Goal: Check status: Check status

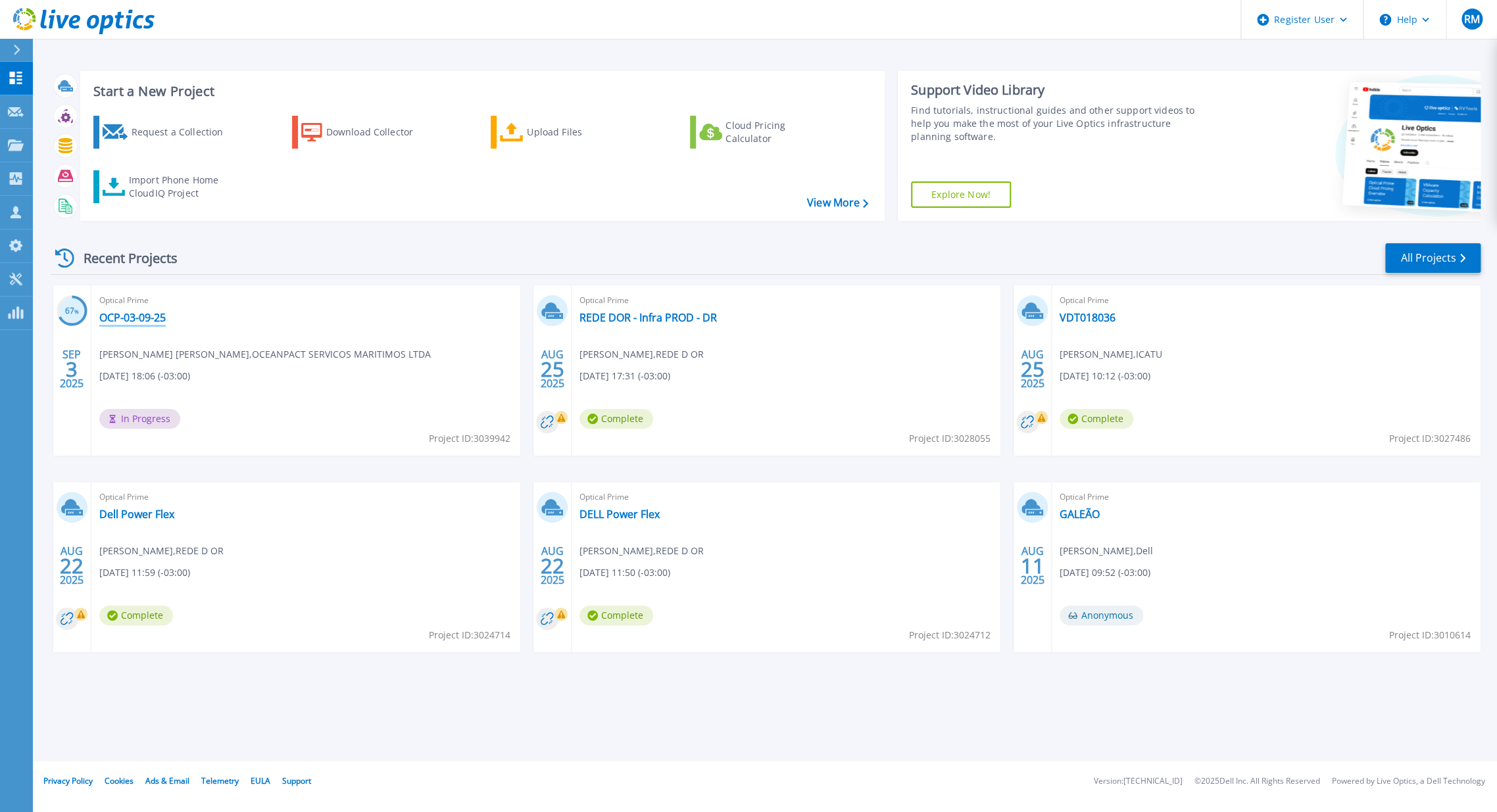
click at [116, 319] on div "Optical Prime OCP-03-09-25 [PERSON_NAME] [PERSON_NAME] , OCEANPACT SERVICOS MAR…" at bounding box center [305, 370] width 429 height 170
click at [116, 319] on link "OCP-03-09-25" at bounding box center [132, 318] width 67 height 13
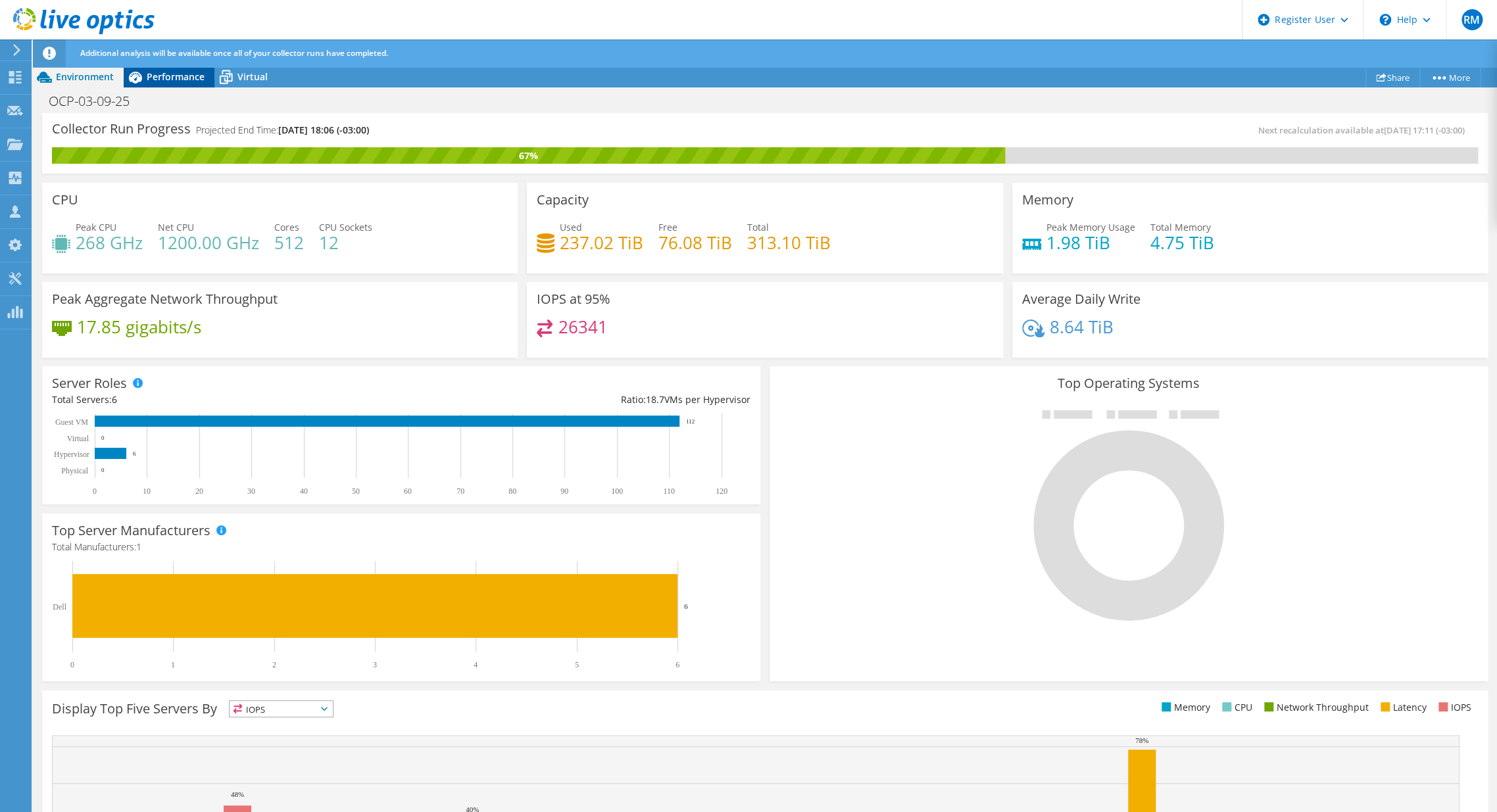
click at [174, 76] on span "Performance" at bounding box center [175, 77] width 58 height 13
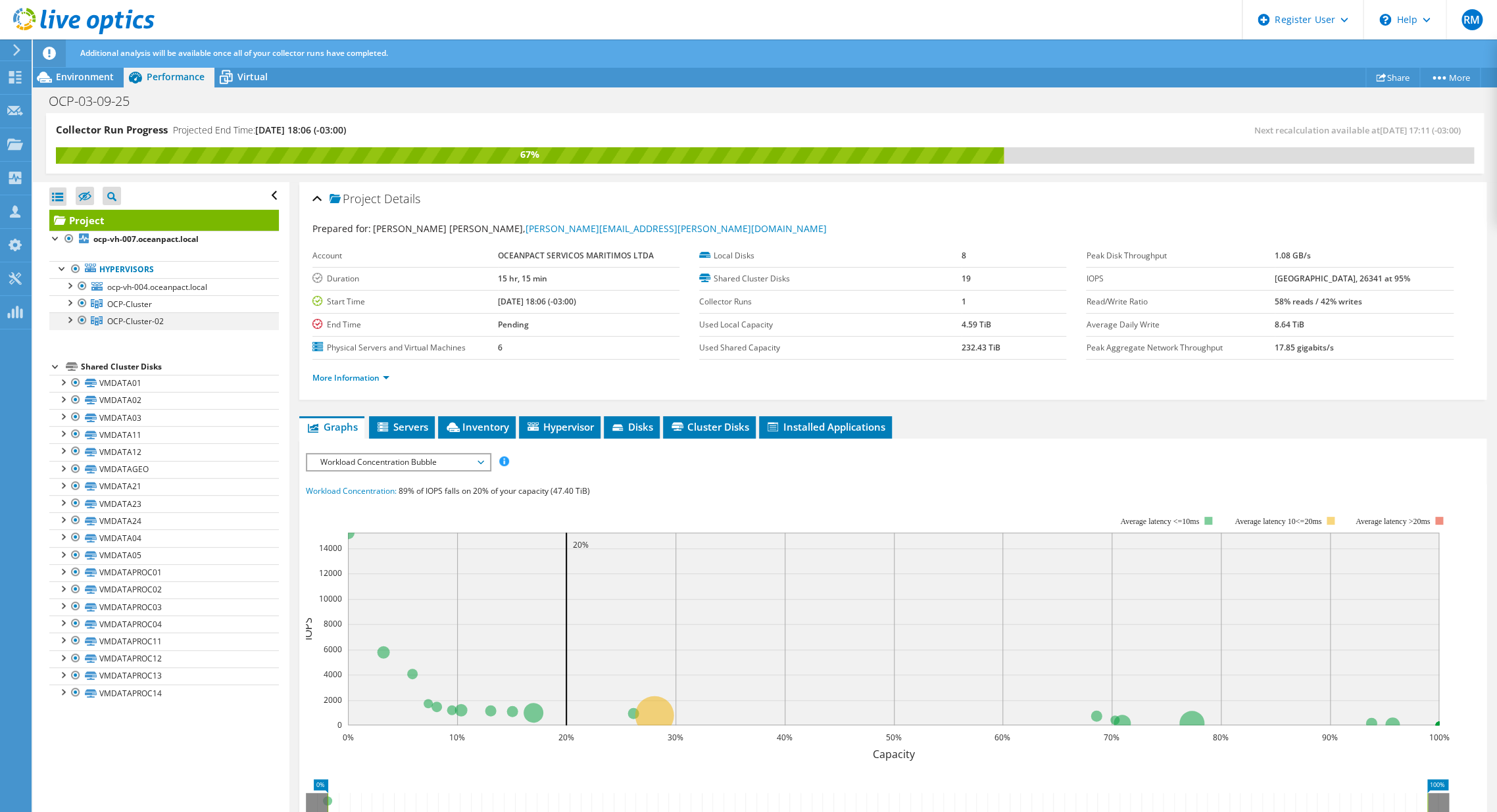
click at [66, 322] on div at bounding box center [69, 318] width 13 height 13
click at [60, 303] on link "OCP-Cluster" at bounding box center [164, 304] width 230 height 17
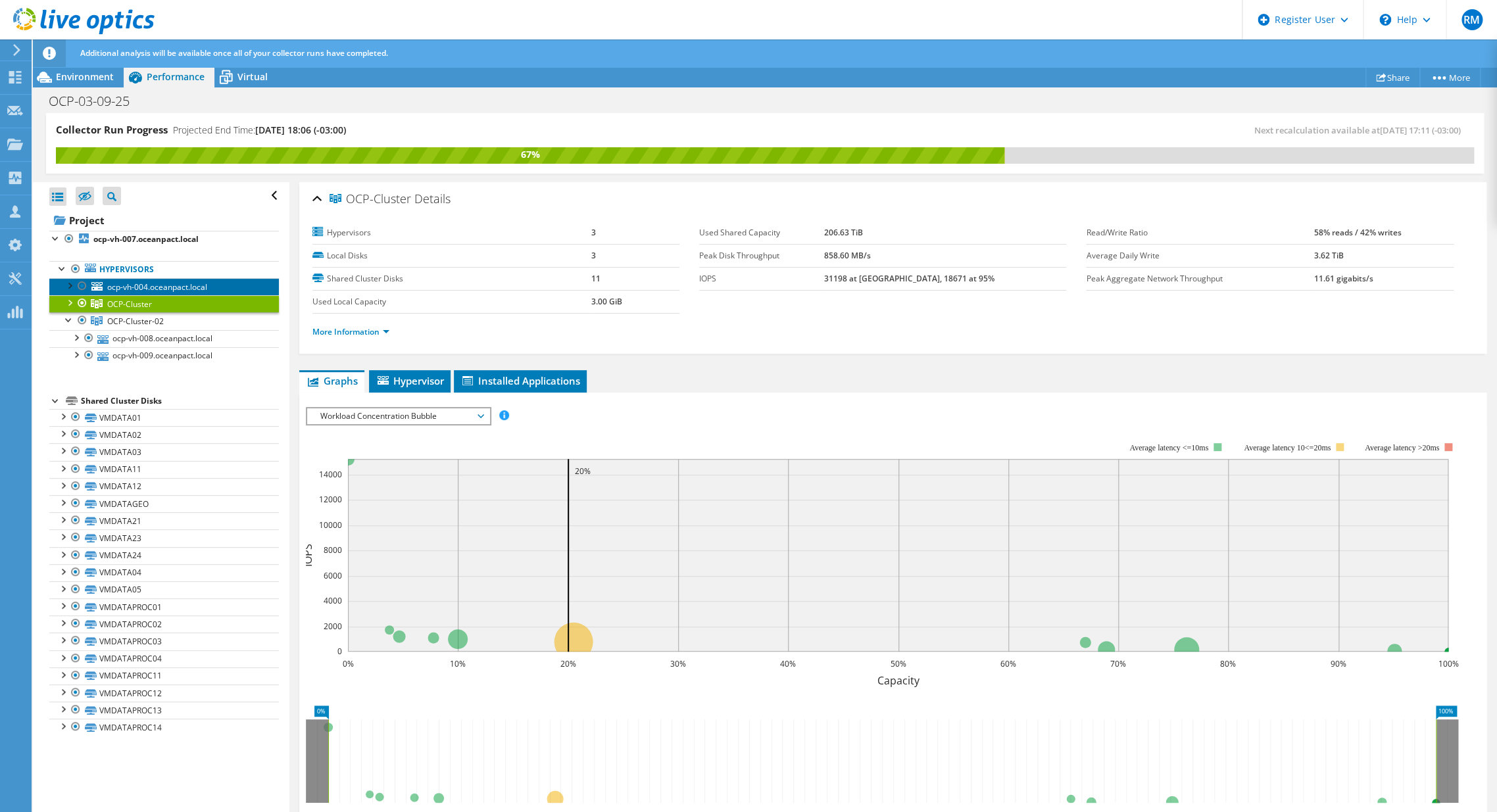
click at [73, 293] on link "ocp-vh-004.oceanpact.local" at bounding box center [164, 287] width 230 height 17
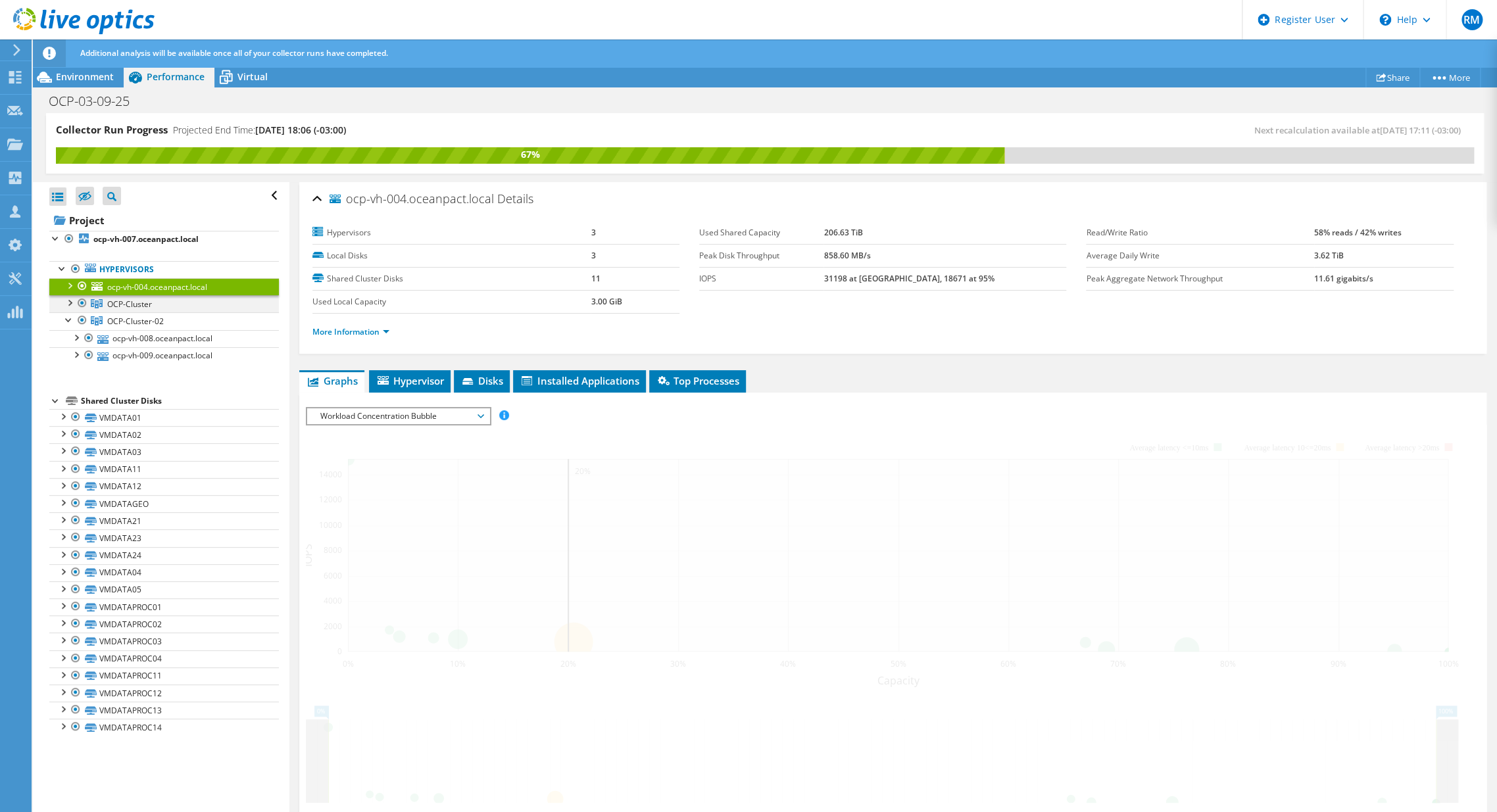
click at [67, 303] on div at bounding box center [69, 302] width 13 height 13
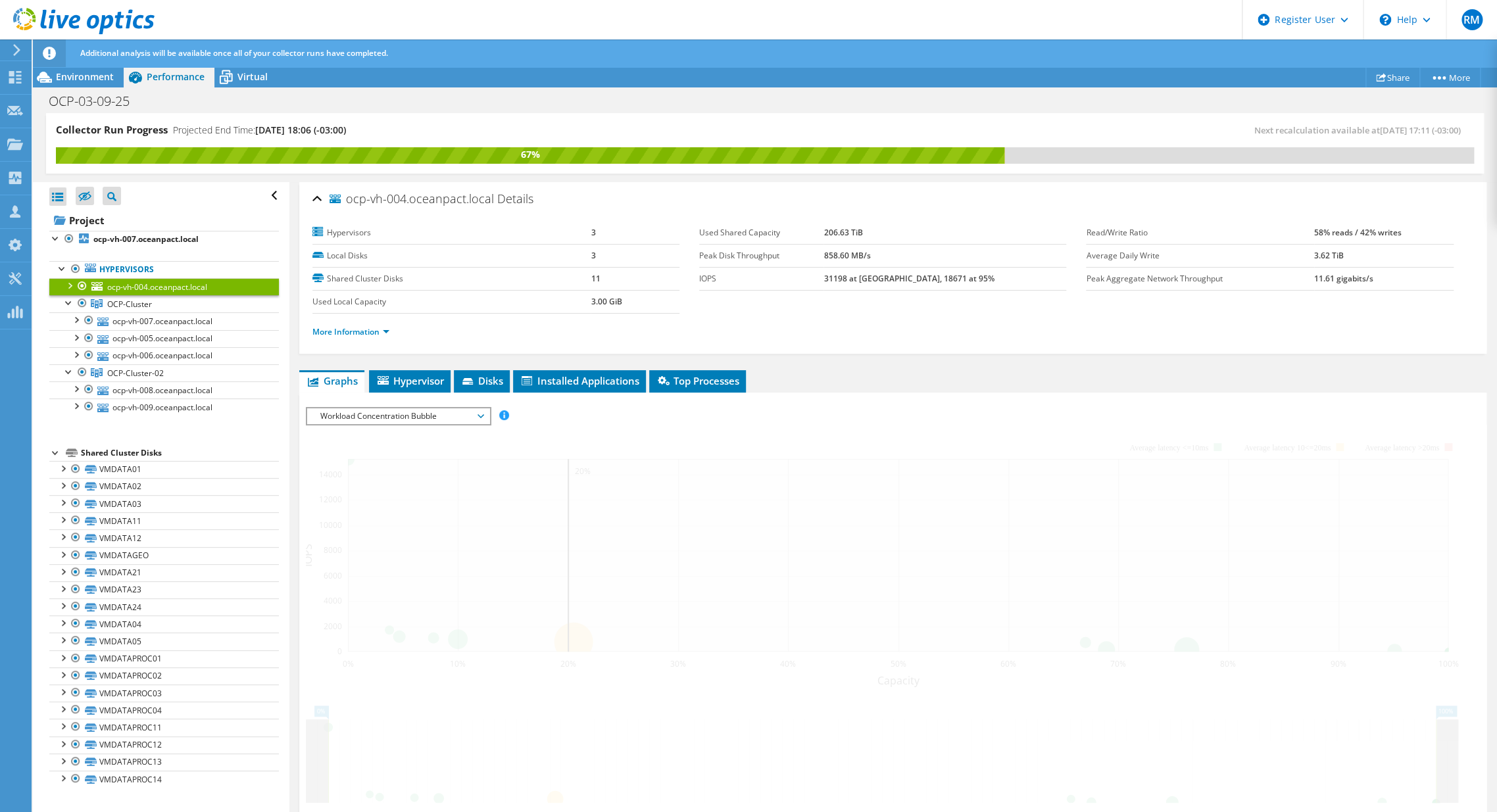
click at [196, 205] on div "Open All Close All Hide Excluded Nodes Project Tree Filter" at bounding box center [164, 196] width 230 height 28
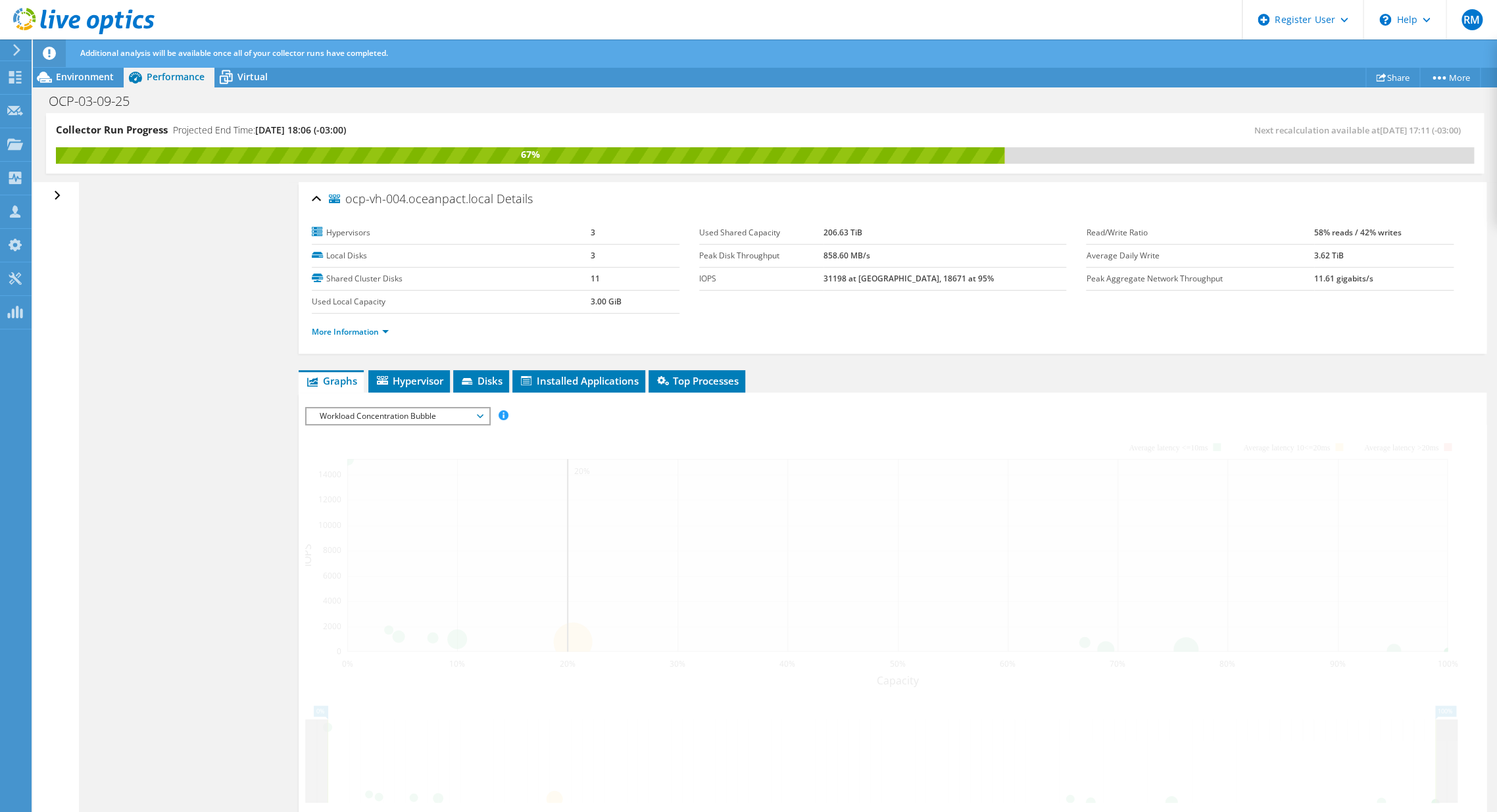
click at [56, 200] on div "Open All Close All Hide Excluded Nodes Project Tree Filter" at bounding box center [59, 196] width 19 height 28
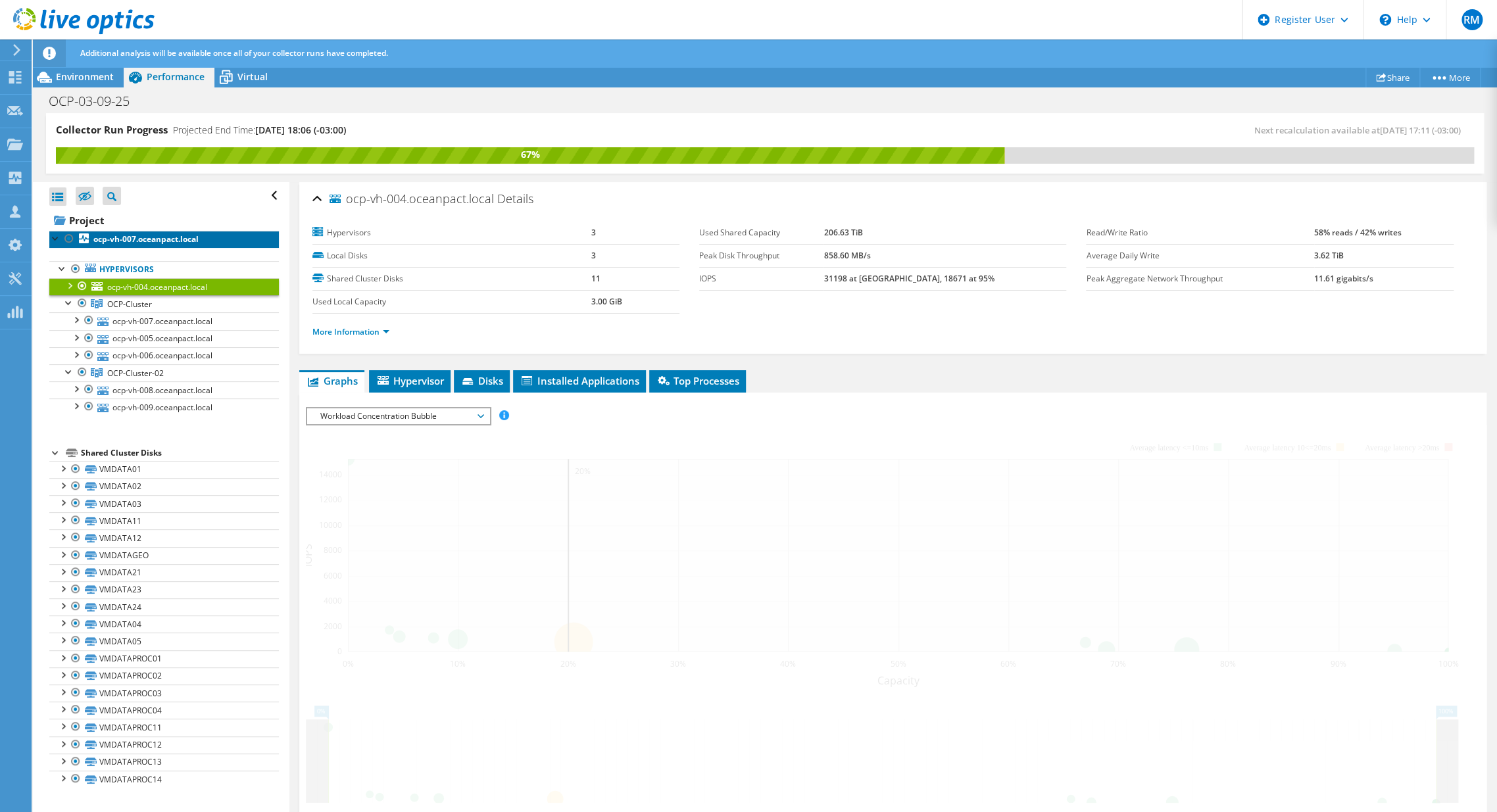
click at [104, 235] on b "ocp-vh-007.oceanpact.local" at bounding box center [146, 239] width 105 height 11
